Goal: Task Accomplishment & Management: Manage account settings

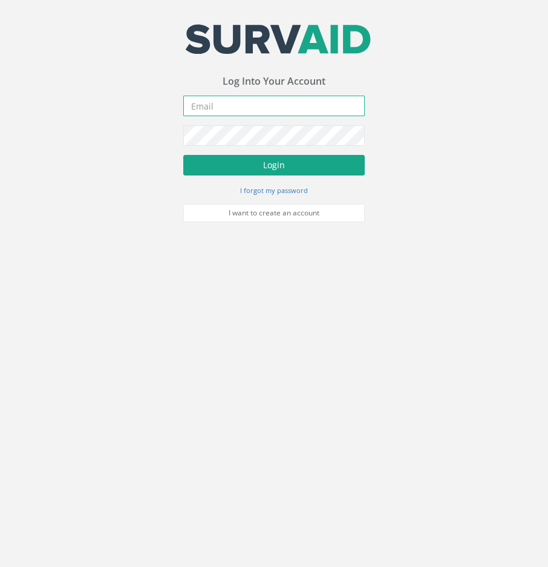
type input "[EMAIL_ADDRESS][DOMAIN_NAME]"
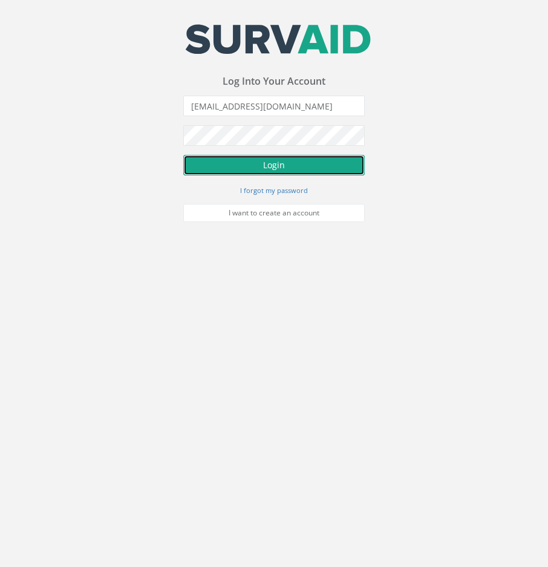
click at [278, 169] on button "Login" at bounding box center [273, 165] width 181 height 21
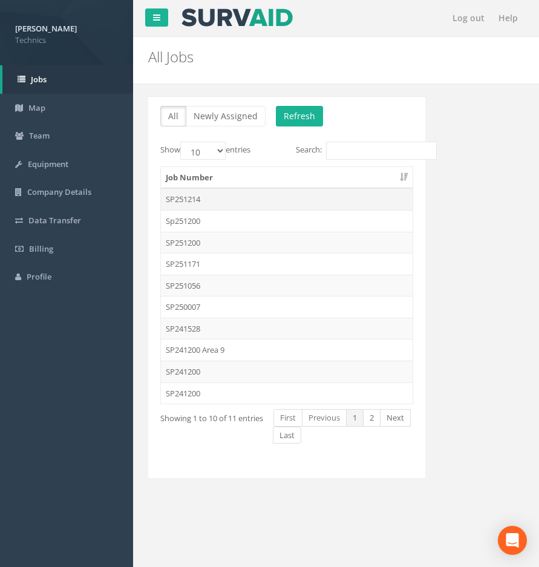
click at [201, 198] on td "SP251214" at bounding box center [287, 199] width 252 height 22
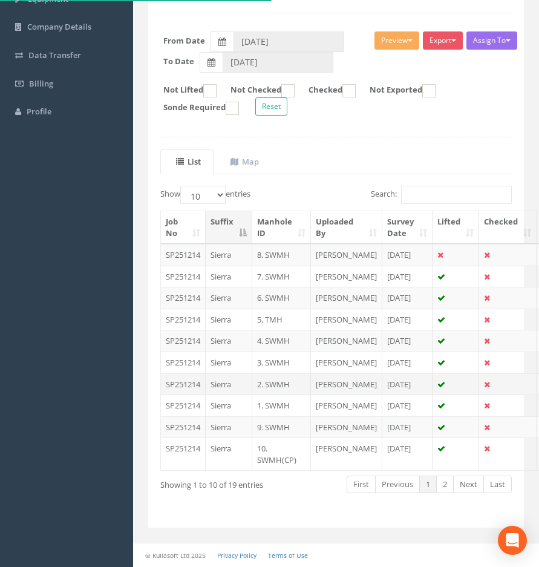
scroll to position [242, 0]
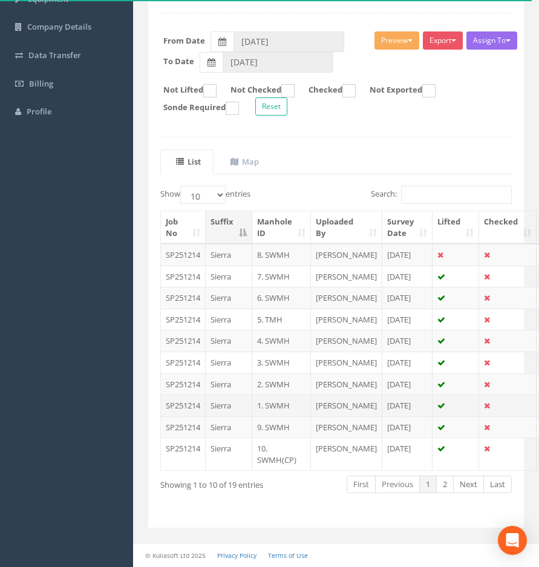
click at [191, 410] on td "SP251214" at bounding box center [183, 405] width 45 height 22
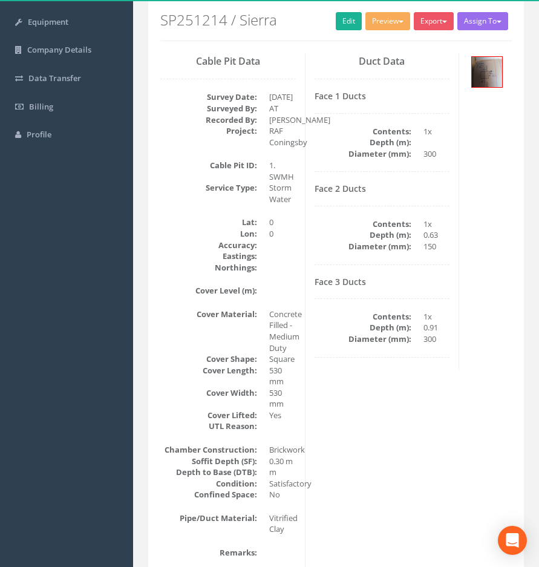
scroll to position [121, 0]
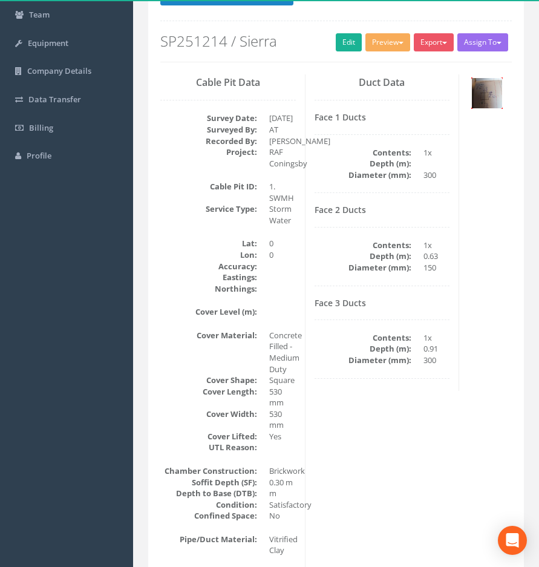
click at [484, 94] on img at bounding box center [487, 93] width 30 height 30
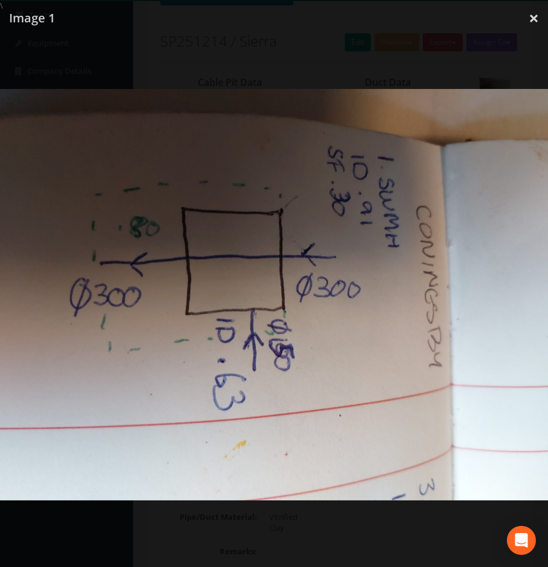
click at [326, 235] on img at bounding box center [274, 294] width 548 height 411
click at [269, 166] on img at bounding box center [274, 294] width 548 height 411
click at [530, 22] on link "×" at bounding box center [534, 18] width 28 height 36
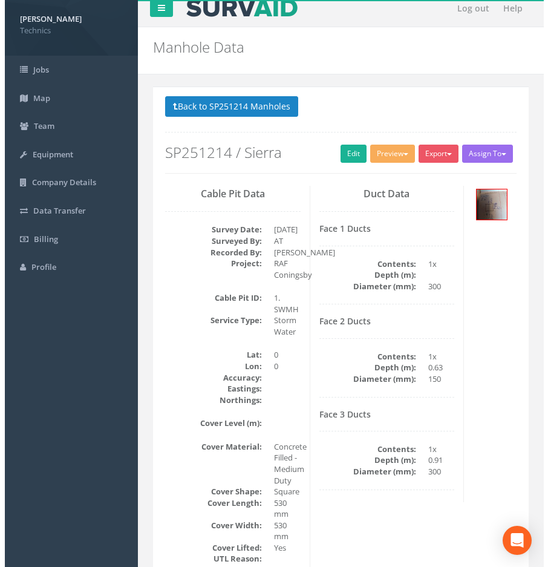
scroll to position [9, 0]
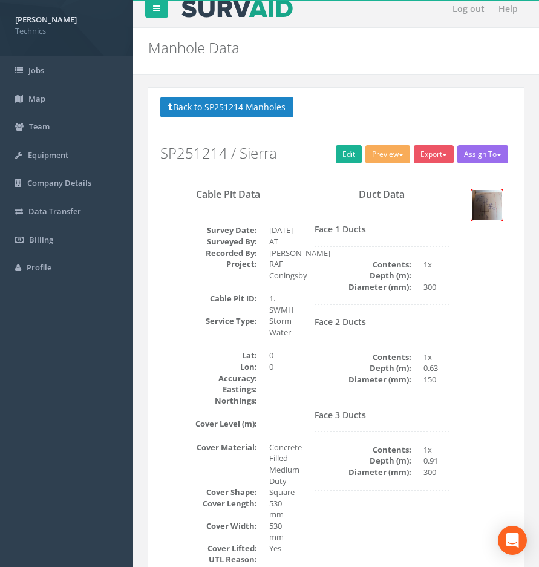
click at [482, 207] on img at bounding box center [487, 205] width 30 height 30
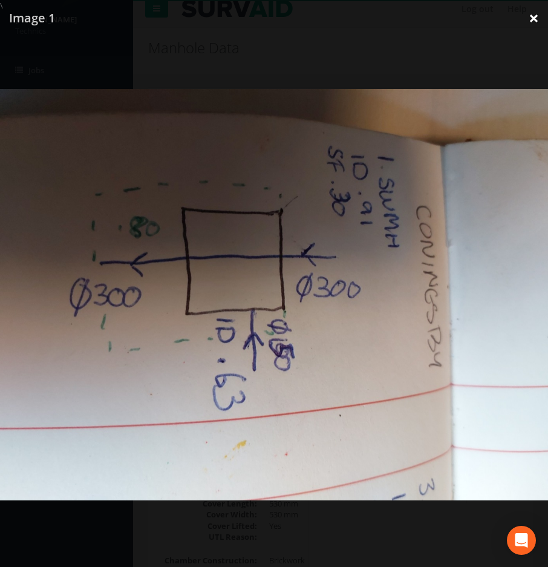
drag, startPoint x: 528, startPoint y: 20, endPoint x: 520, endPoint y: 26, distance: 9.9
click at [528, 20] on link "×" at bounding box center [534, 18] width 28 height 36
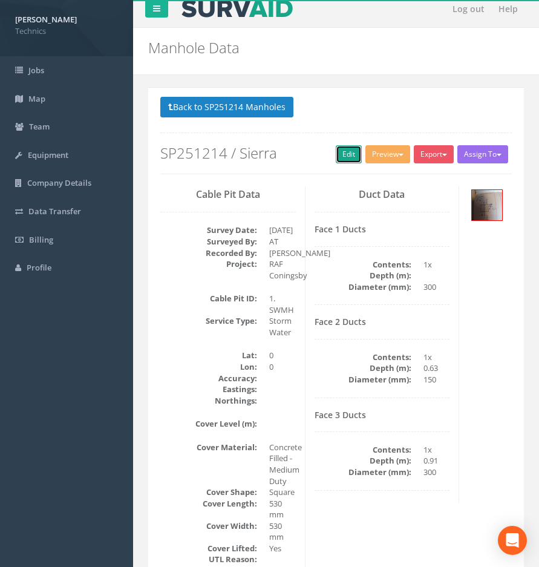
click at [348, 149] on link "Edit" at bounding box center [349, 154] width 26 height 18
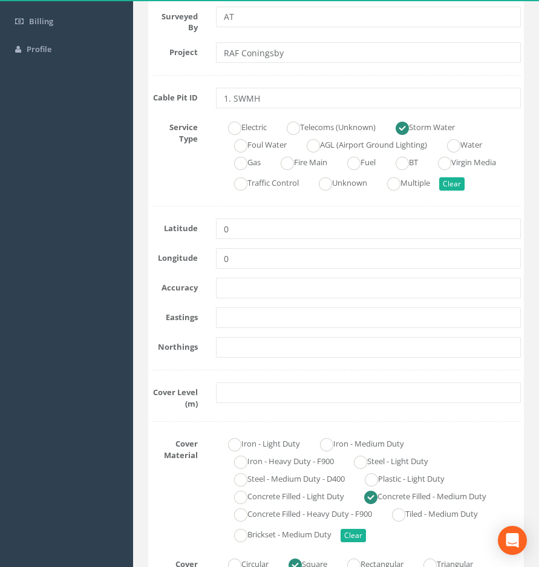
scroll to position [312, 0]
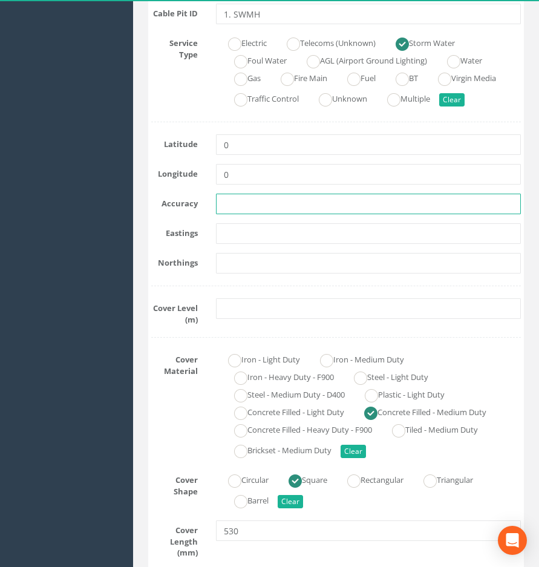
click at [237, 210] on input "text" at bounding box center [368, 204] width 305 height 21
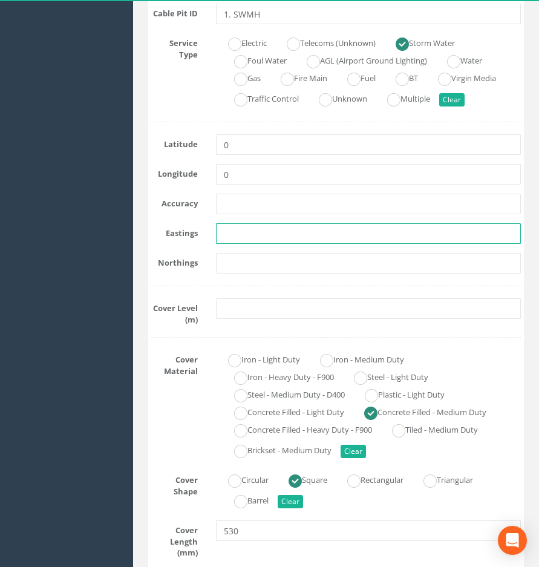
click at [232, 229] on input "text" at bounding box center [368, 233] width 305 height 21
paste input "522900.5615"
type input "522900.5615"
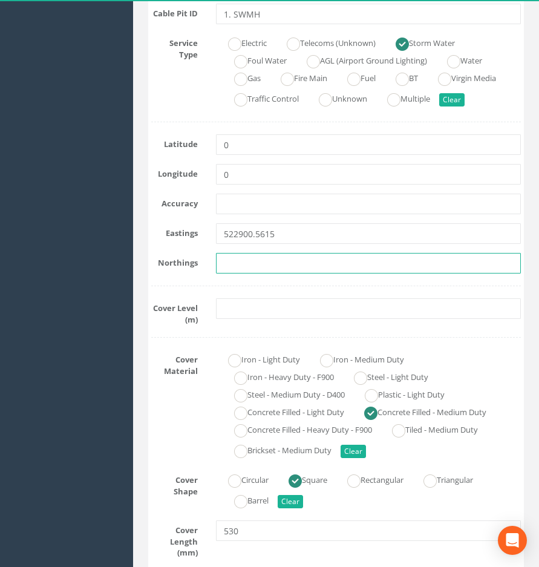
click at [237, 264] on input "text" at bounding box center [368, 263] width 305 height 21
paste input "355751.4955"
type input "355751.4955"
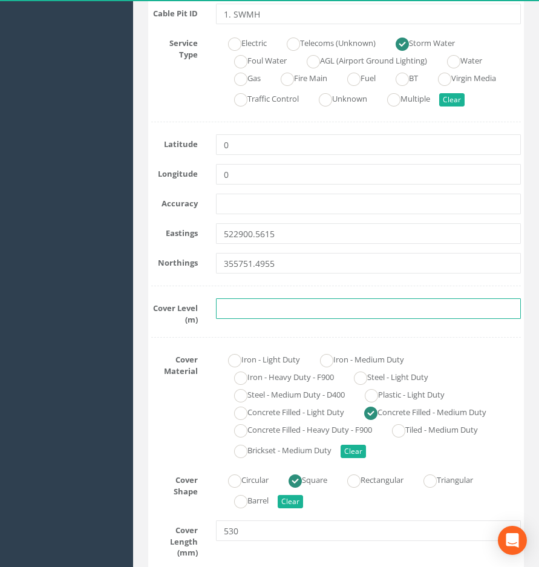
click at [251, 315] on input "text" at bounding box center [368, 308] width 305 height 21
paste input "4.3641"
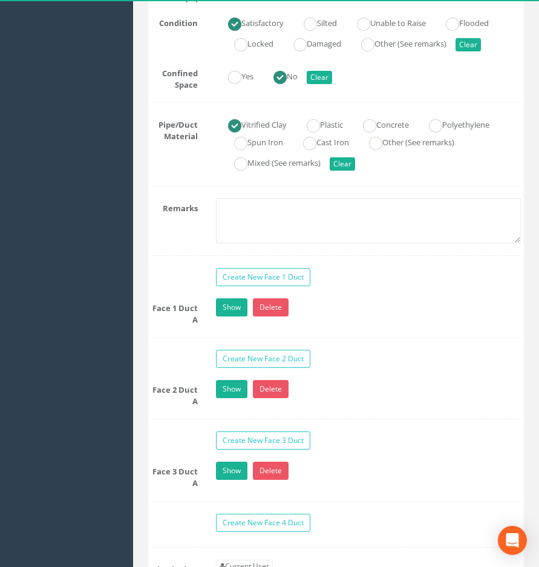
scroll to position [1400, 0]
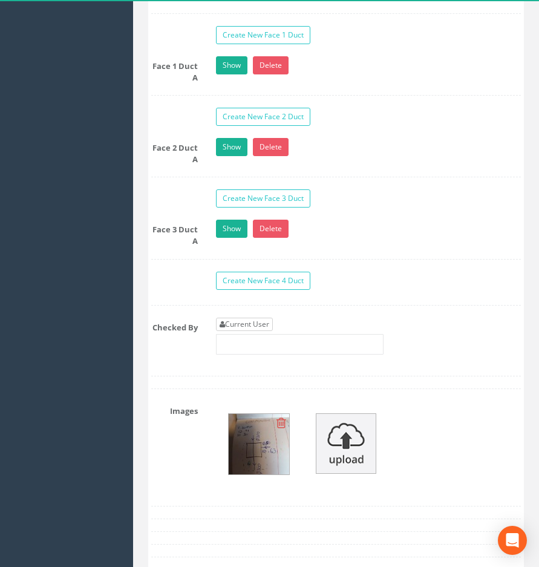
type input "4.3641"
click at [254, 318] on link "Current User" at bounding box center [244, 324] width 57 height 13
type input "[PERSON_NAME]"
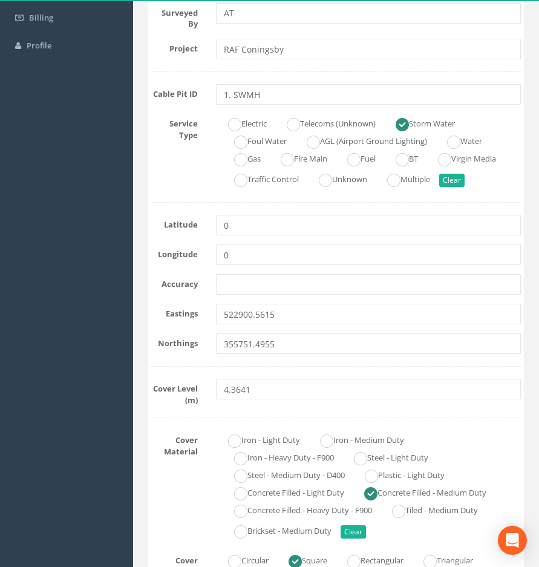
scroll to position [0, 0]
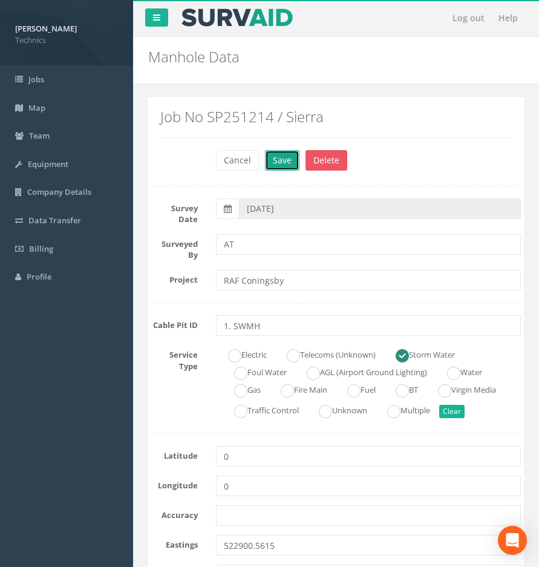
click at [281, 163] on button "Save" at bounding box center [282, 160] width 34 height 21
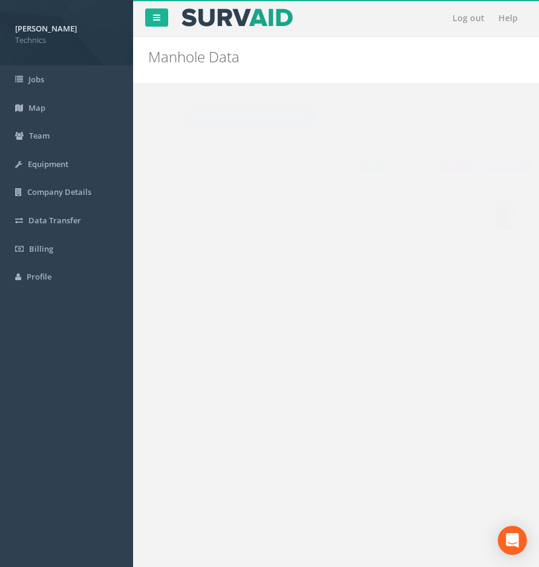
click at [215, 119] on button "Back to SP251214 Manholes" at bounding box center [226, 116] width 133 height 21
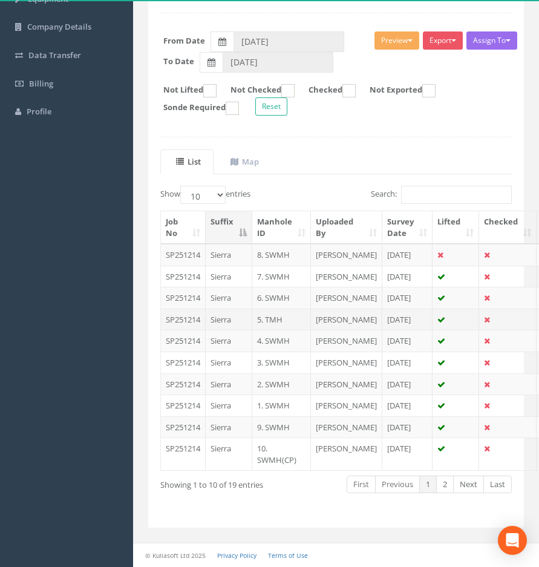
scroll to position [242, 0]
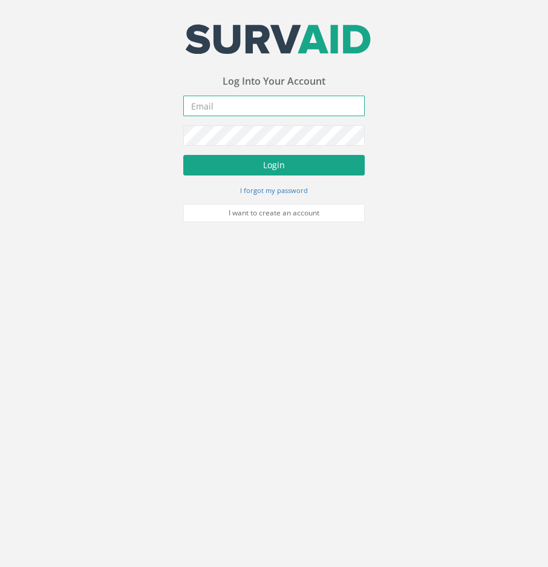
type input "[EMAIL_ADDRESS][DOMAIN_NAME]"
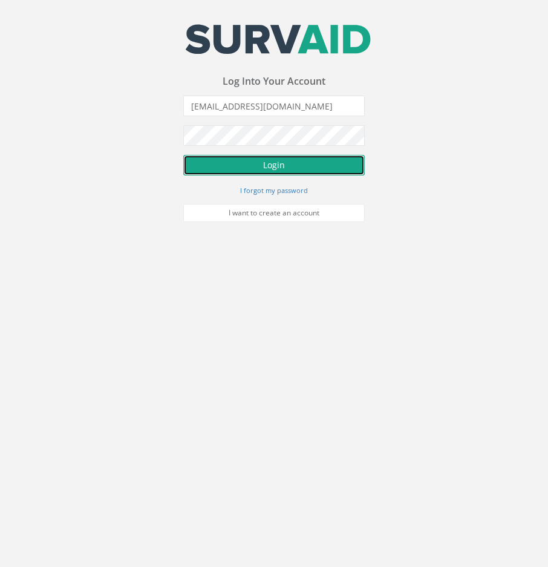
click at [276, 163] on button "Login" at bounding box center [273, 165] width 181 height 21
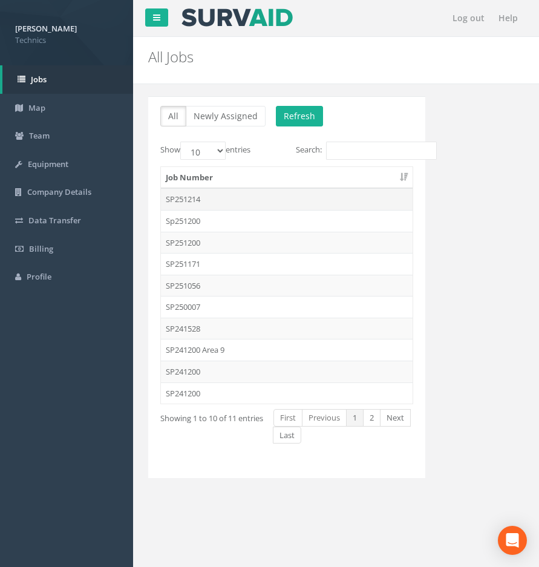
click at [192, 195] on td "SP251214" at bounding box center [287, 199] width 252 height 22
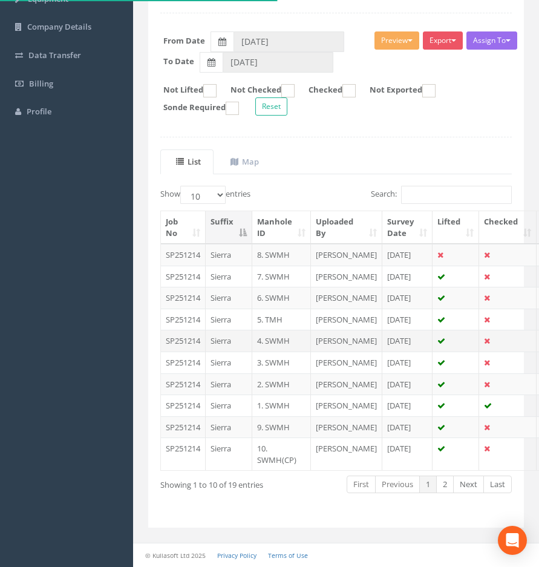
scroll to position [266, 0]
click at [276, 373] on td "2. SWMH" at bounding box center [281, 384] width 59 height 22
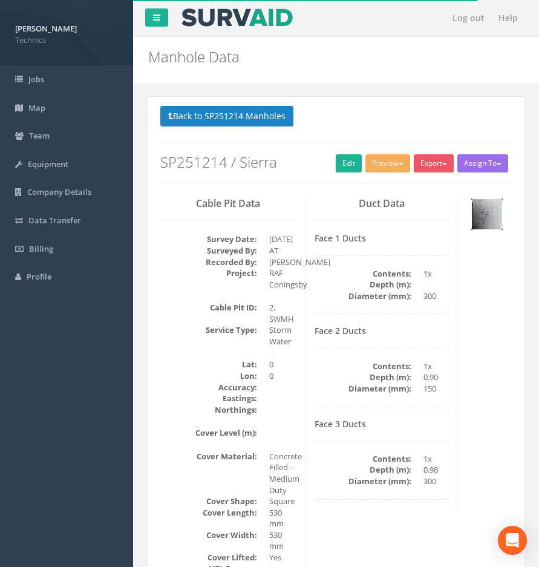
click at [486, 217] on img at bounding box center [487, 214] width 30 height 30
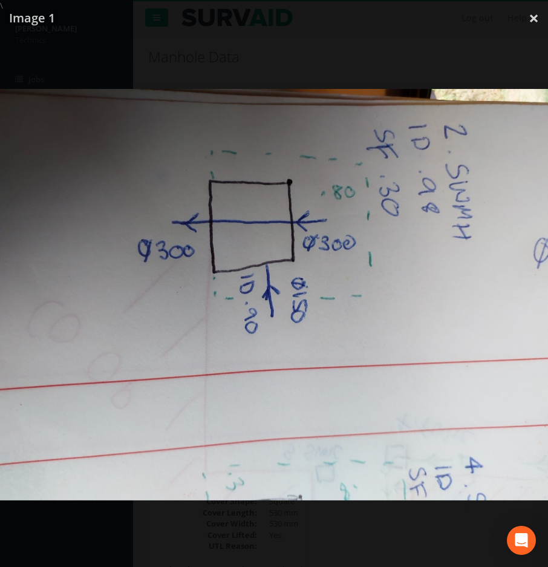
click at [303, 64] on div at bounding box center [274, 294] width 548 height 567
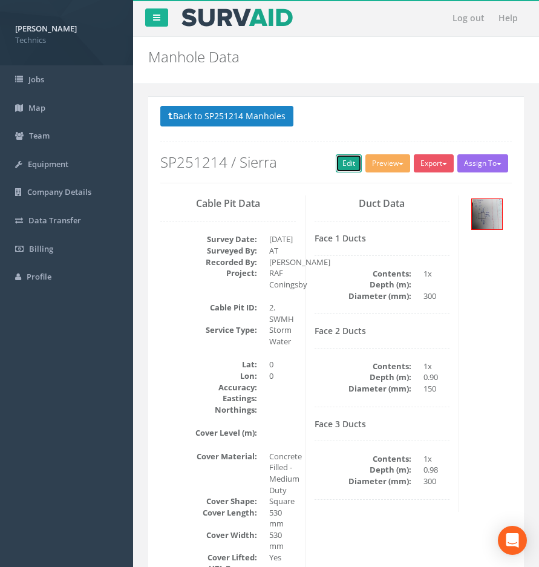
click at [341, 165] on link "Edit" at bounding box center [349, 163] width 26 height 18
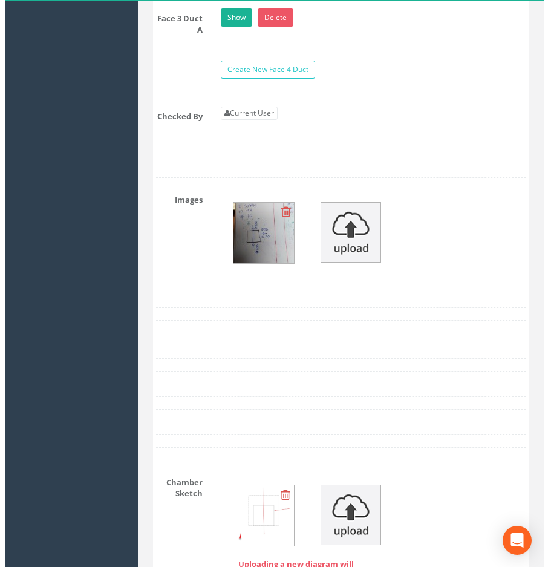
scroll to position [1633, 0]
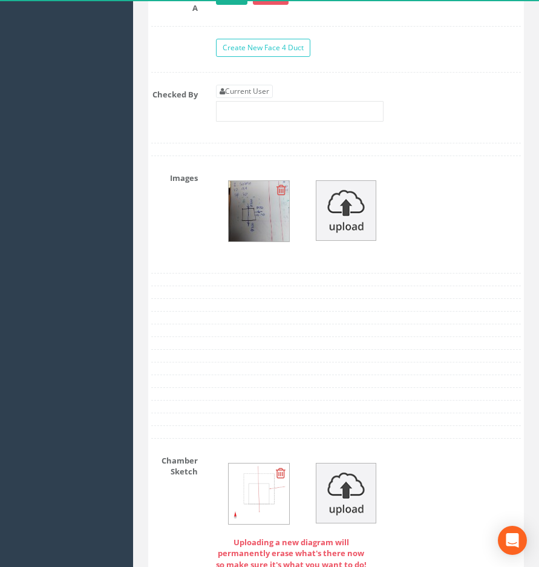
click at [267, 207] on img at bounding box center [259, 211] width 60 height 60
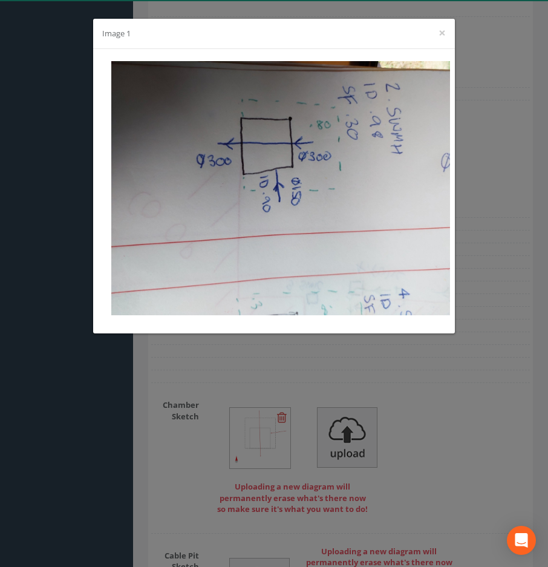
click at [402, 376] on div "Image 1 ×" at bounding box center [274, 283] width 548 height 567
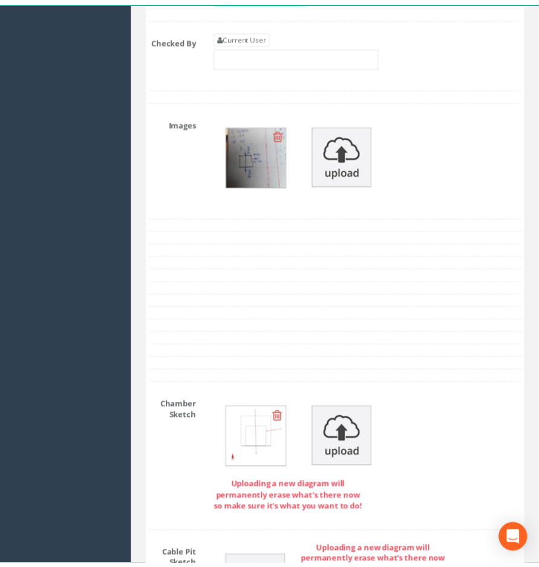
scroll to position [1654, 0]
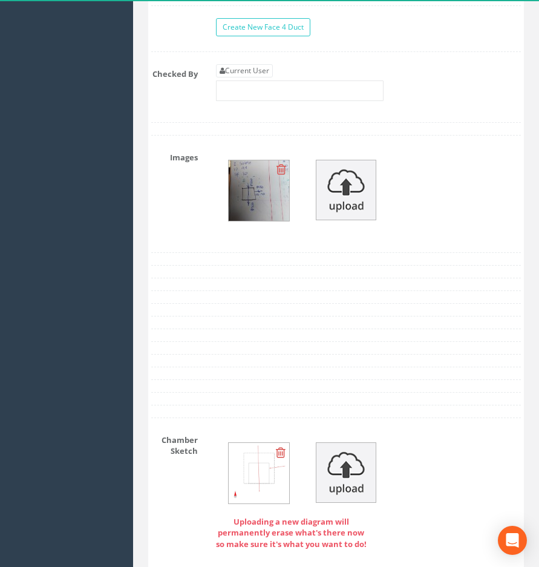
click at [258, 189] on img at bounding box center [259, 190] width 60 height 60
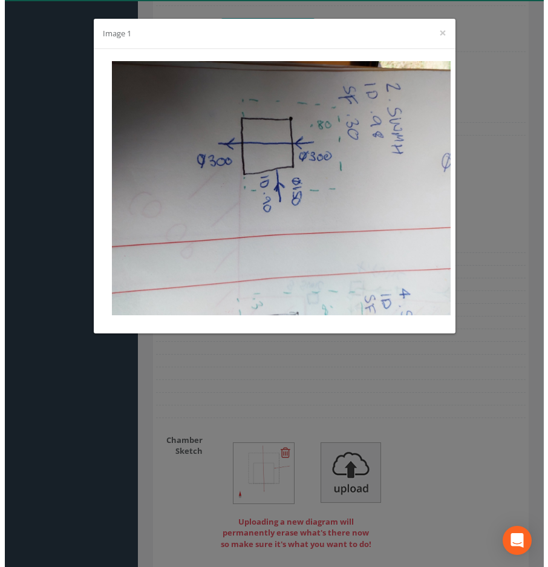
scroll to position [1633, 0]
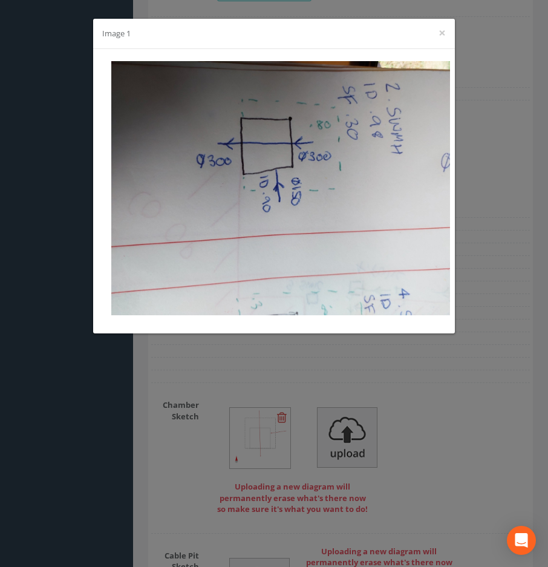
click at [269, 371] on div "Image 1 ×" at bounding box center [274, 283] width 548 height 567
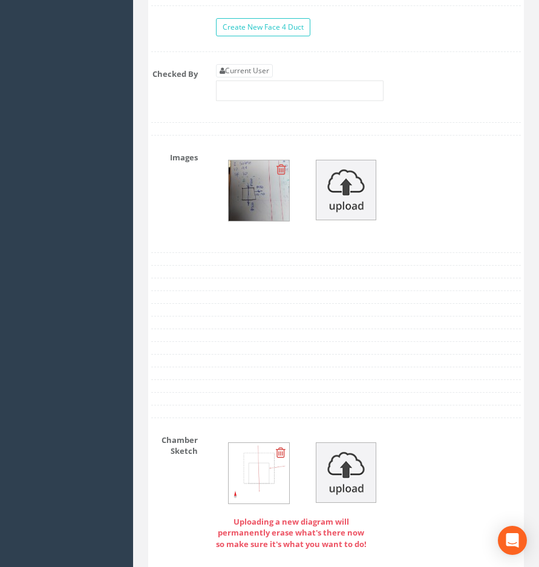
click at [253, 180] on img at bounding box center [259, 190] width 60 height 60
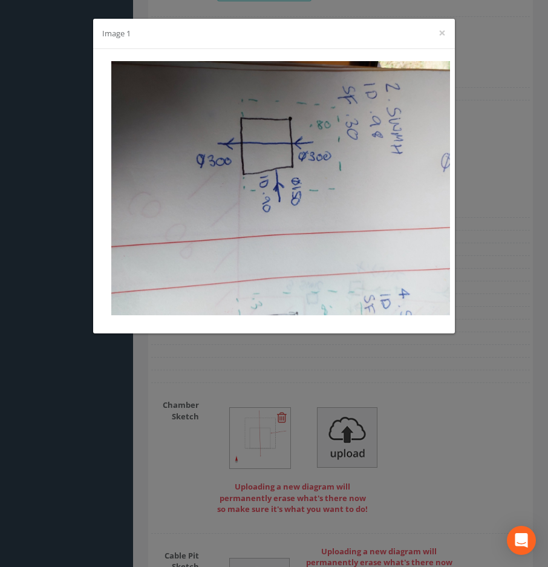
click at [488, 386] on div "Image 1 ×" at bounding box center [274, 283] width 548 height 567
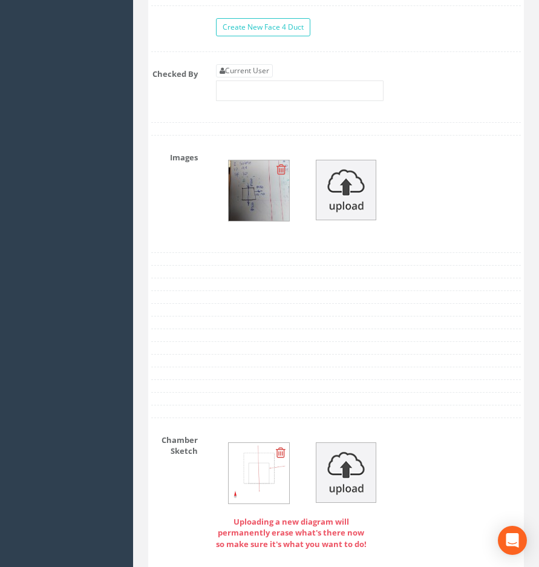
scroll to position [1412, 0]
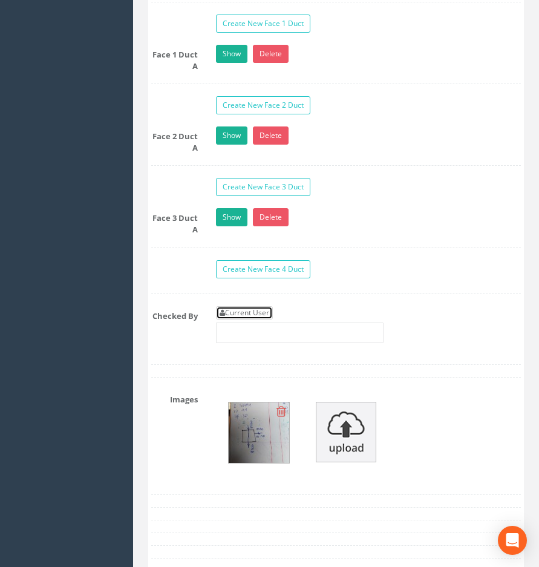
click at [254, 306] on link "Current User" at bounding box center [244, 312] width 57 height 13
type input "[PERSON_NAME]"
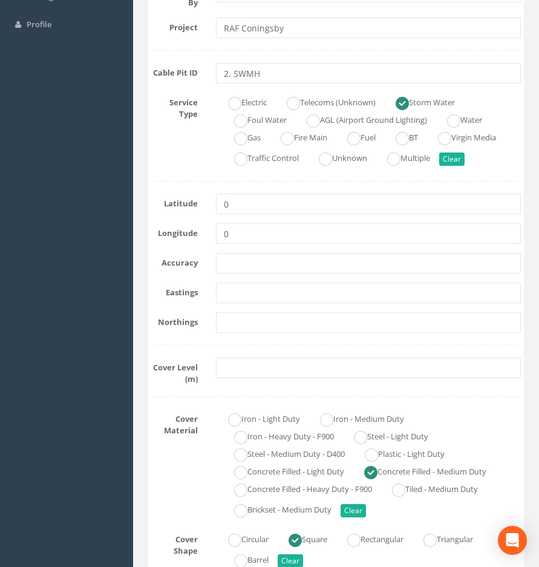
scroll to position [263, 0]
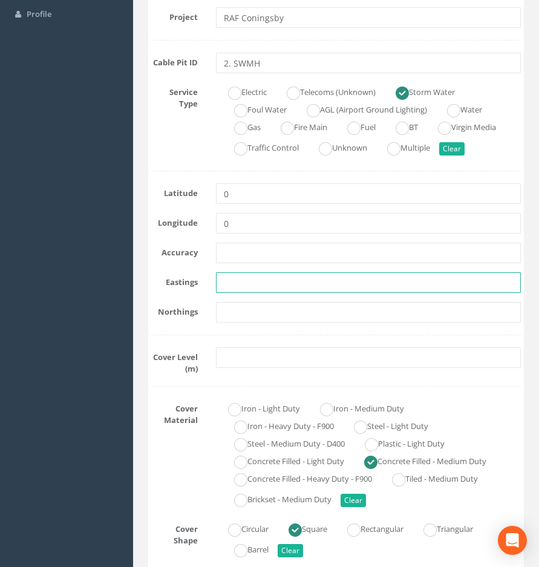
click at [241, 290] on input "text" at bounding box center [368, 282] width 305 height 21
paste input "522875.4324"
type input "522875.4324"
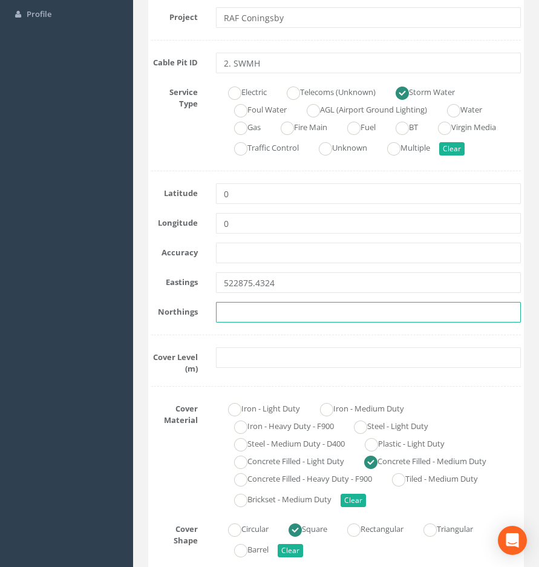
click at [269, 319] on input "text" at bounding box center [368, 312] width 305 height 21
paste input "355781.4734"
type input "355781.4734"
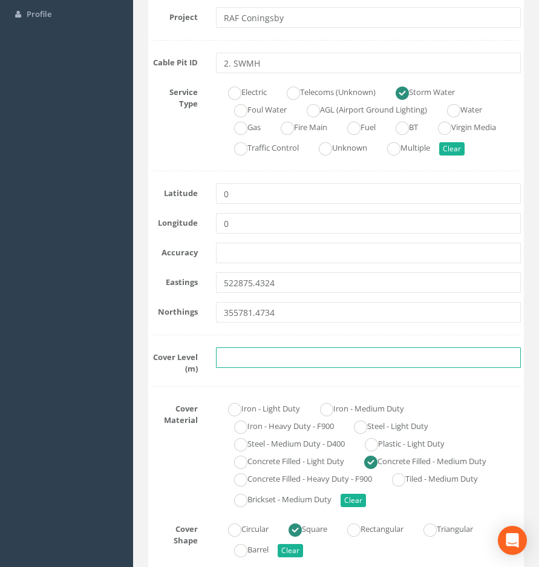
click at [246, 365] on input "text" at bounding box center [368, 357] width 305 height 21
paste input "4.58"
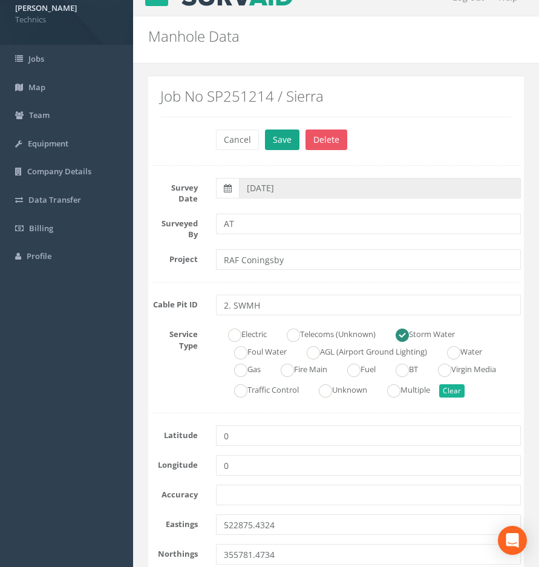
type input "4.58"
click at [289, 142] on button "Save" at bounding box center [282, 139] width 34 height 21
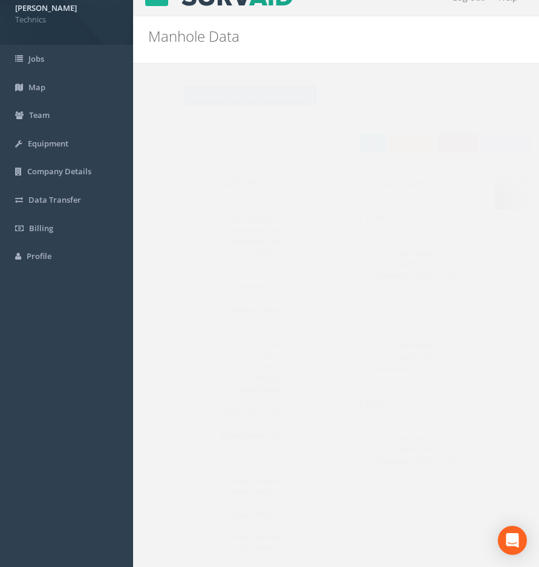
click at [206, 96] on button "Back to SP251214 Manholes" at bounding box center [226, 95] width 133 height 21
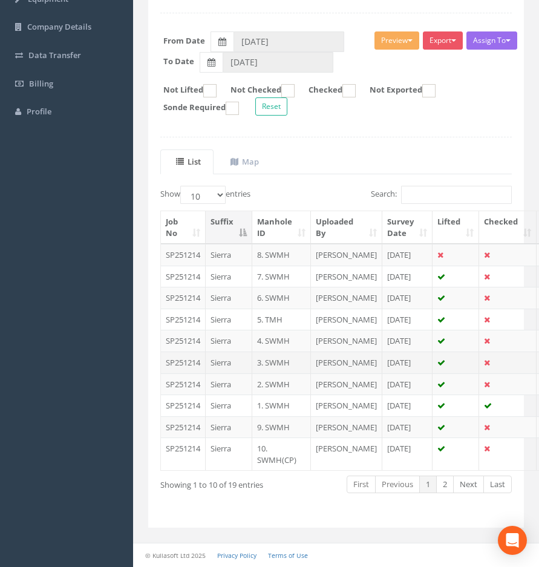
scroll to position [266, 0]
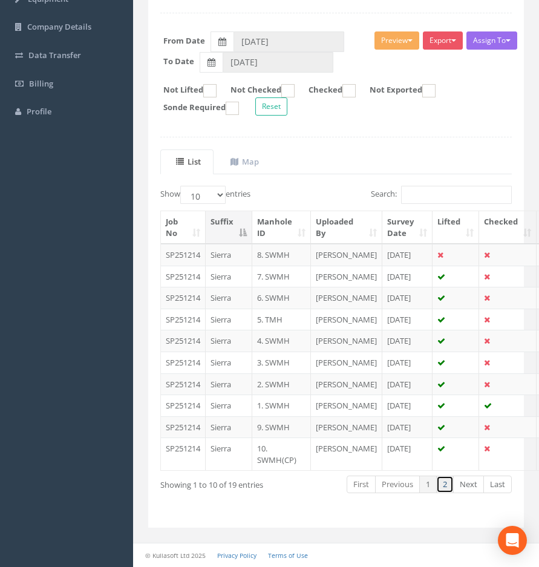
click at [449, 486] on link "2" at bounding box center [445, 484] width 18 height 18
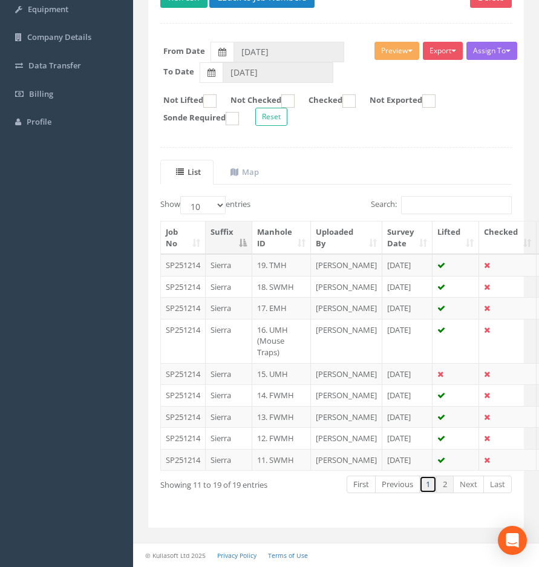
click at [427, 488] on link "1" at bounding box center [428, 484] width 18 height 18
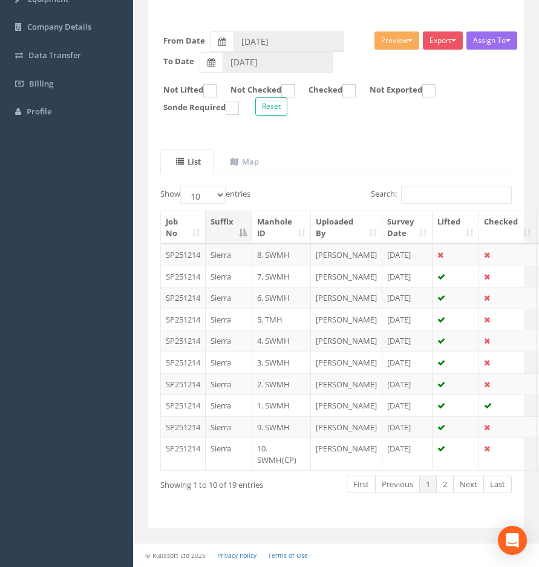
click at [279, 351] on td "3. SWMH" at bounding box center [281, 362] width 59 height 22
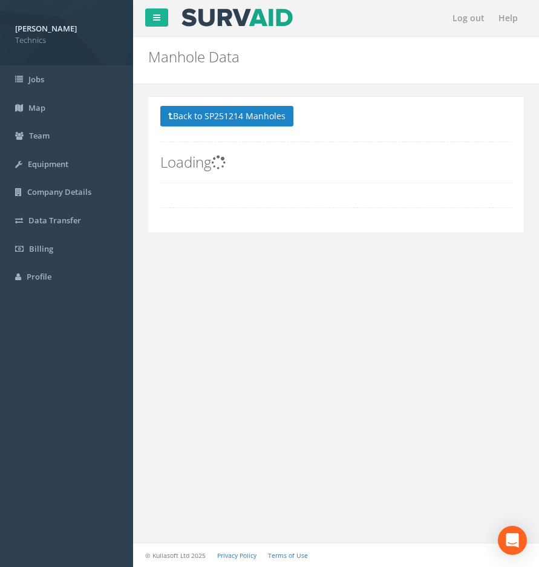
scroll to position [0, 0]
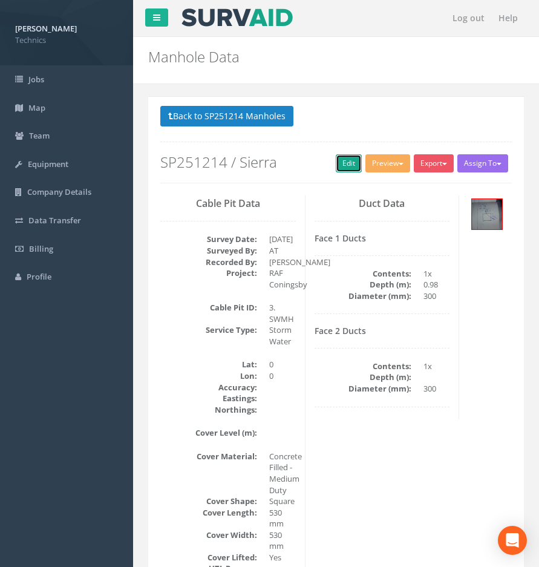
click at [340, 166] on link "Edit" at bounding box center [349, 163] width 26 height 18
